Goal: Check status: Check status

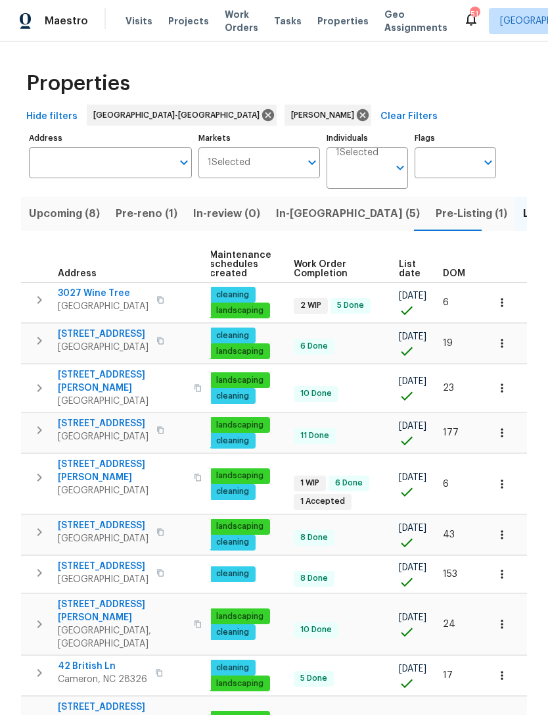
scroll to position [0, 169]
click at [504, 382] on icon "button" at bounding box center [502, 387] width 13 height 13
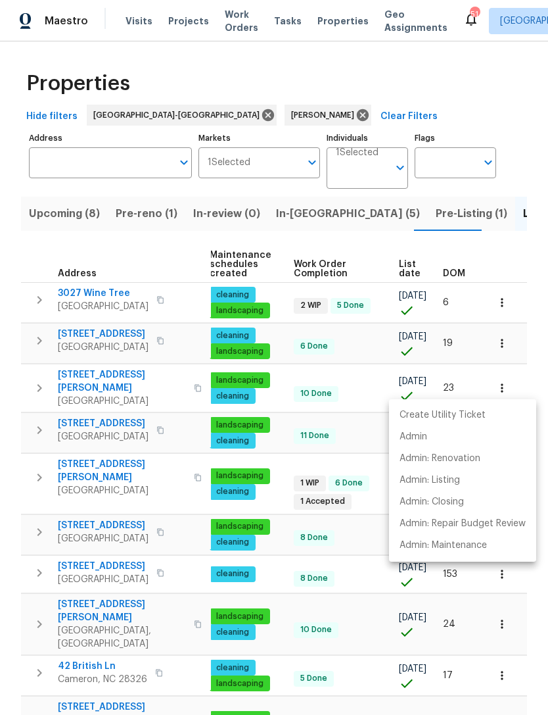
click at [539, 257] on div at bounding box center [274, 357] width 548 height 715
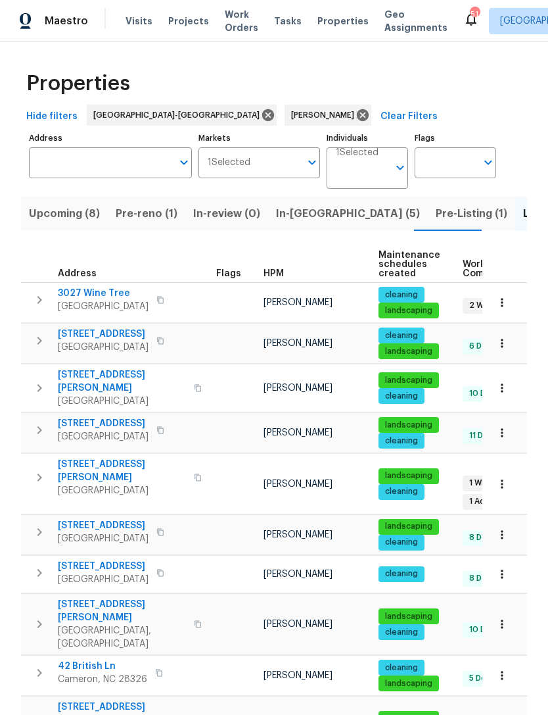
scroll to position [0, 0]
click at [118, 373] on span "[STREET_ADDRESS][PERSON_NAME]" at bounding box center [122, 381] width 128 height 26
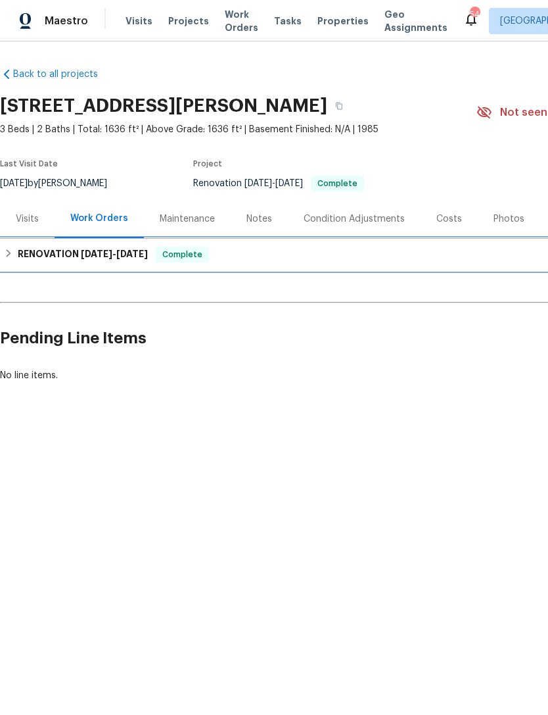
click at [82, 249] on span "[DATE]" at bounding box center [97, 253] width 32 height 9
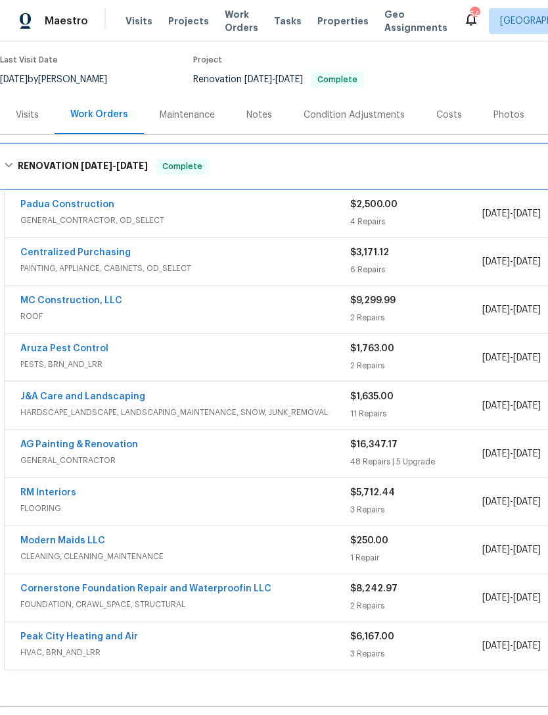
scroll to position [105, 0]
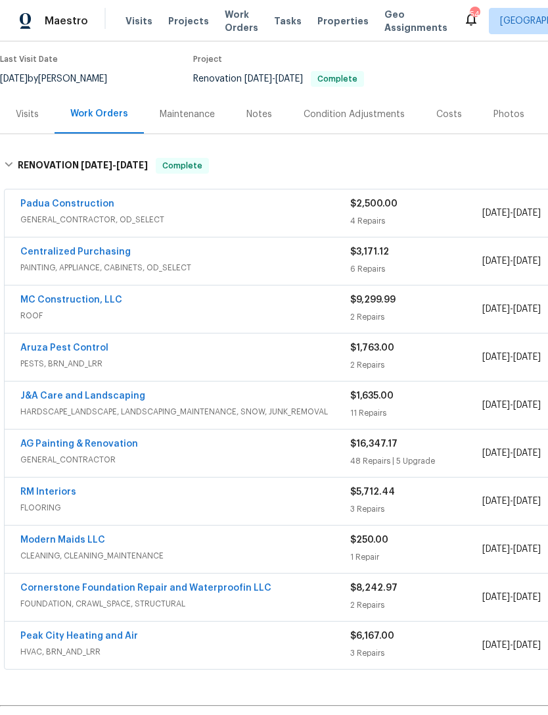
click at [184, 588] on link "Cornerstone Foundation Repair and Waterproofin LLC" at bounding box center [145, 587] width 251 height 9
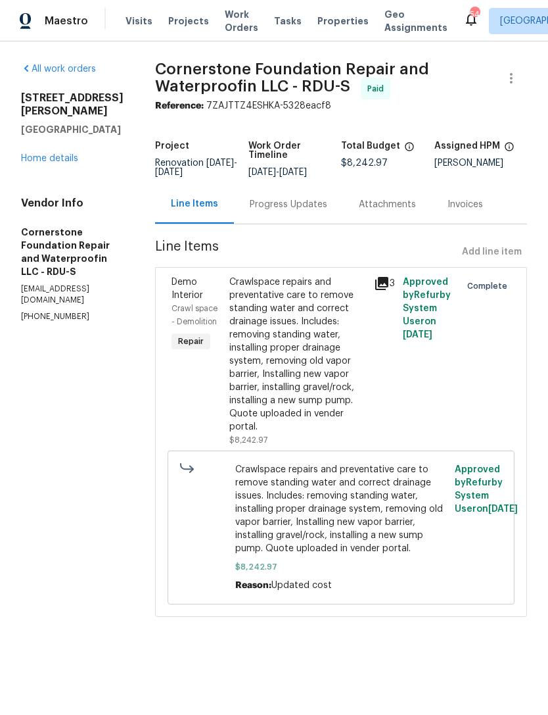
click at [374, 278] on div "3" at bounding box center [384, 284] width 21 height 16
click at [376, 282] on icon at bounding box center [382, 283] width 13 height 13
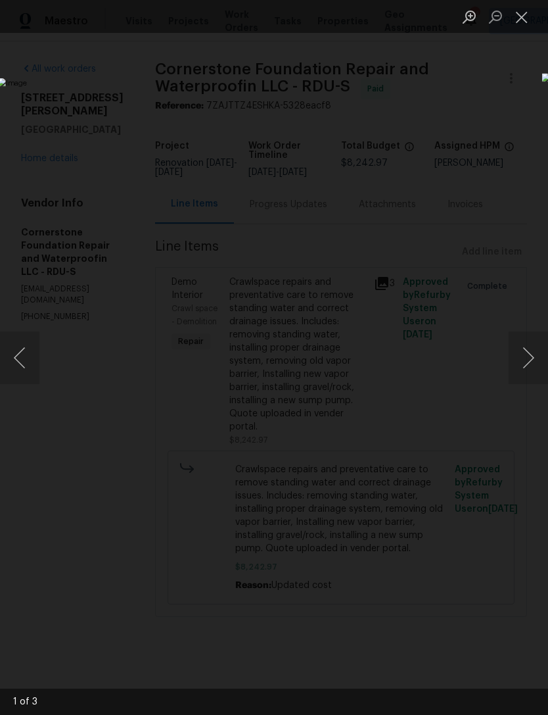
click at [535, 342] on button "Next image" at bounding box center [528, 357] width 39 height 53
click at [527, 341] on button "Next image" at bounding box center [528, 357] width 39 height 53
click at [533, 340] on button "Next image" at bounding box center [528, 357] width 39 height 53
click at [534, 339] on button "Next image" at bounding box center [528, 357] width 39 height 53
click at [528, 20] on button "Close lightbox" at bounding box center [522, 16] width 26 height 23
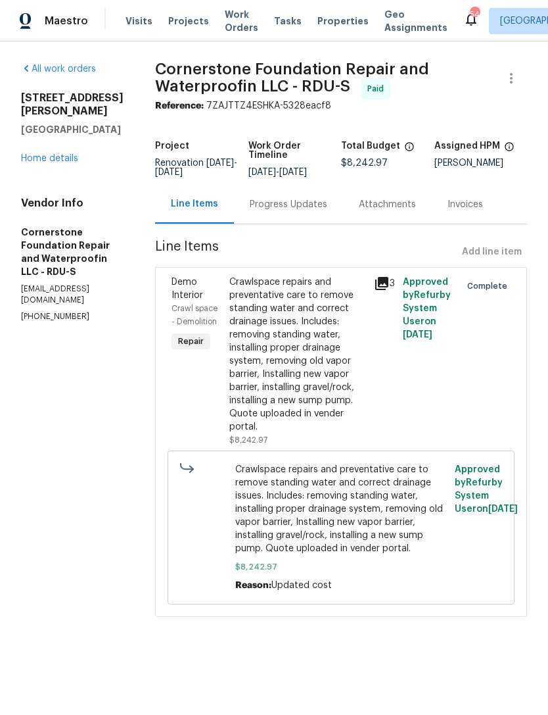
click at [250, 205] on div "Progress Updates" at bounding box center [289, 204] width 78 height 13
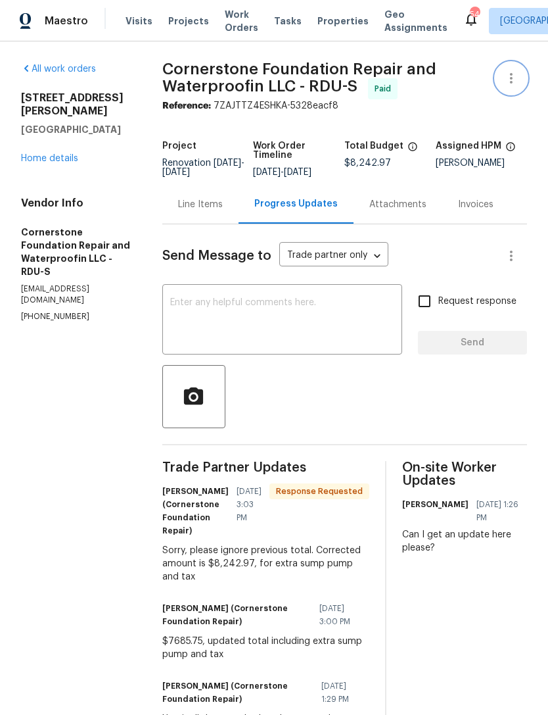
click at [512, 65] on button "button" at bounding box center [512, 78] width 32 height 32
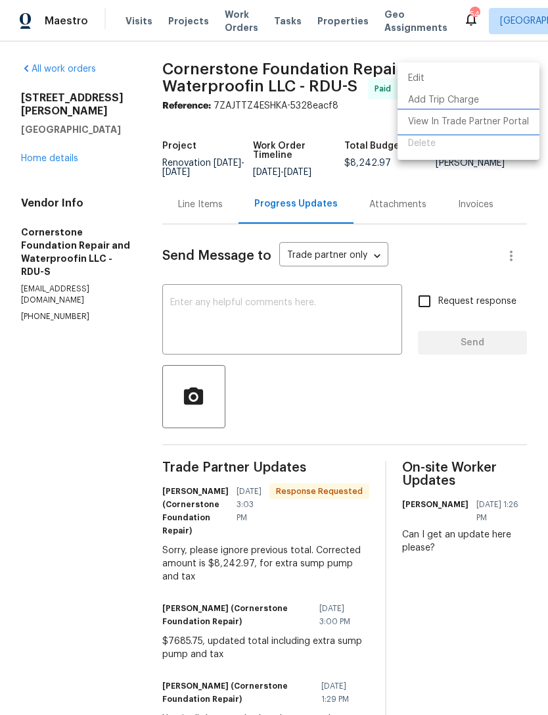
click at [449, 120] on li "View In Trade Partner Portal" at bounding box center [469, 122] width 142 height 22
click at [76, 456] on div at bounding box center [274, 357] width 548 height 715
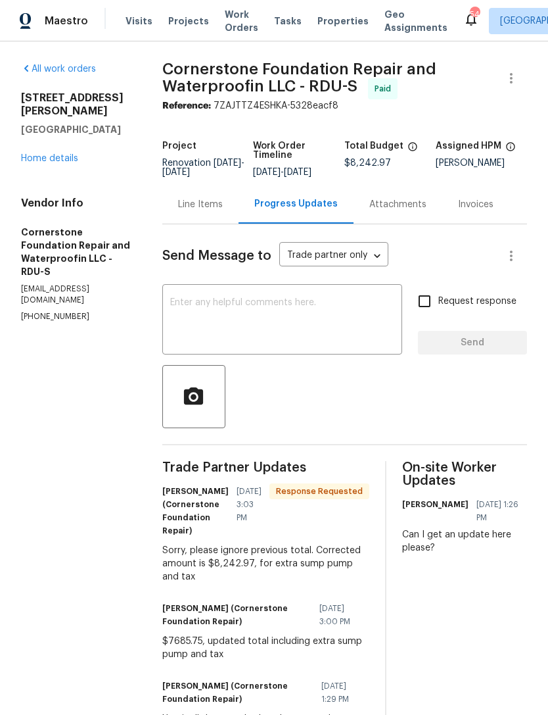
click at [51, 162] on link "Home details" at bounding box center [49, 158] width 57 height 9
